Goal: Entertainment & Leisure: Browse casually

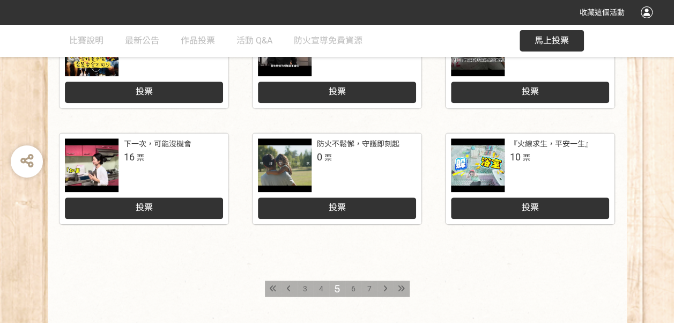
click at [323, 289] on div "4" at bounding box center [321, 289] width 16 height 16
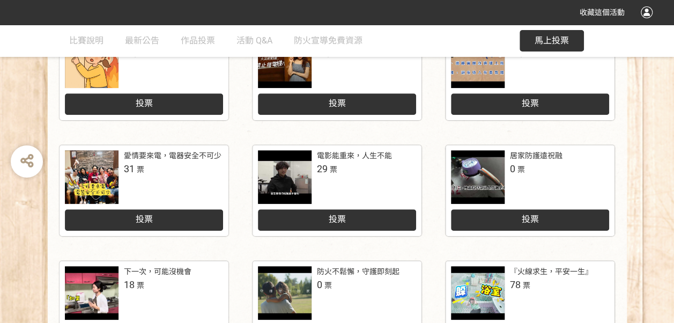
scroll to position [556, 0]
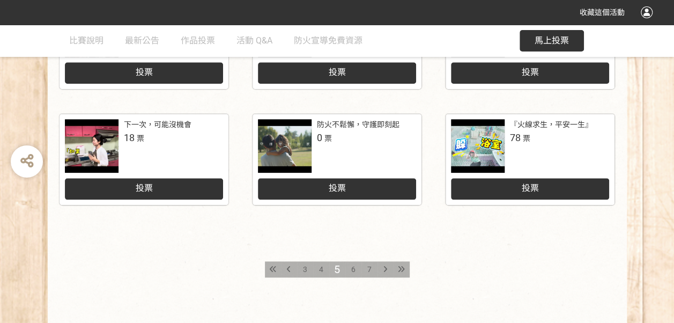
click at [350, 269] on div "6" at bounding box center [354, 269] width 16 height 16
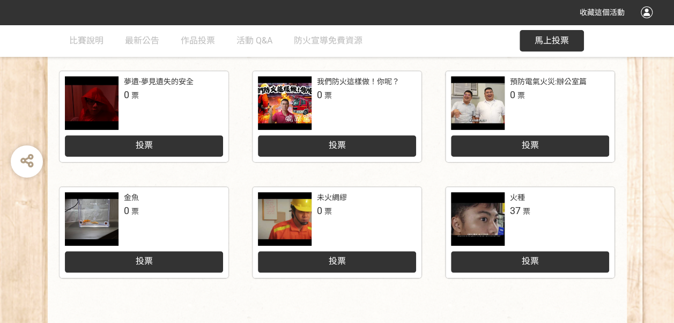
scroll to position [590, 0]
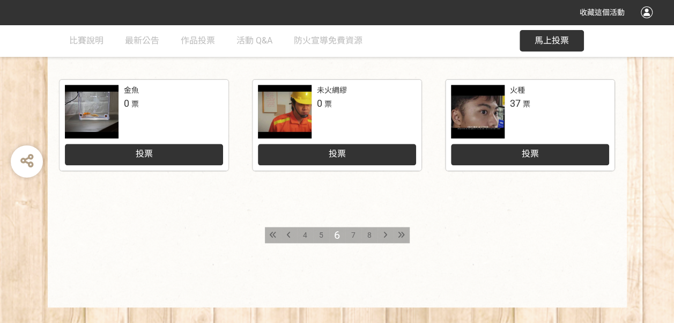
click at [354, 234] on span "7" at bounding box center [353, 235] width 4 height 9
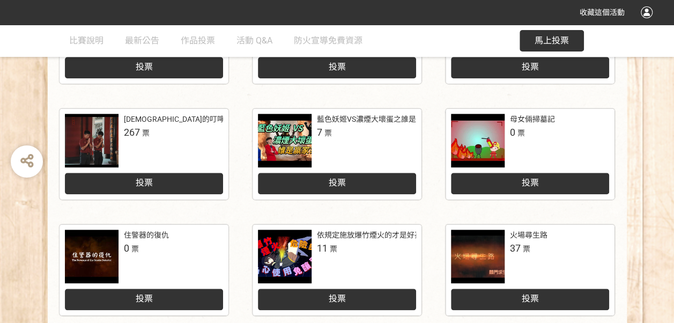
scroll to position [429, 0]
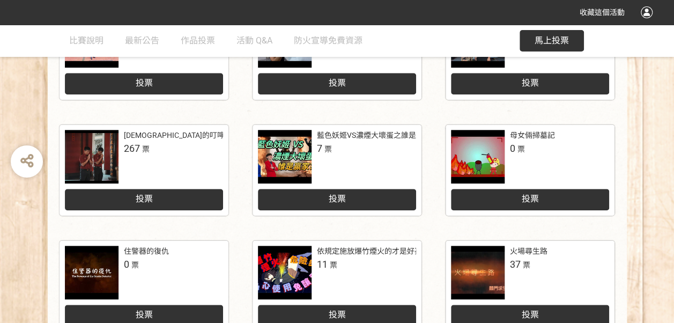
click at [156, 135] on div "[DEMOGRAPHIC_DATA]的叮嚀：人離火要熄，住警器不離" at bounding box center [219, 135] width 191 height 11
